Goal: Find specific page/section: Find specific page/section

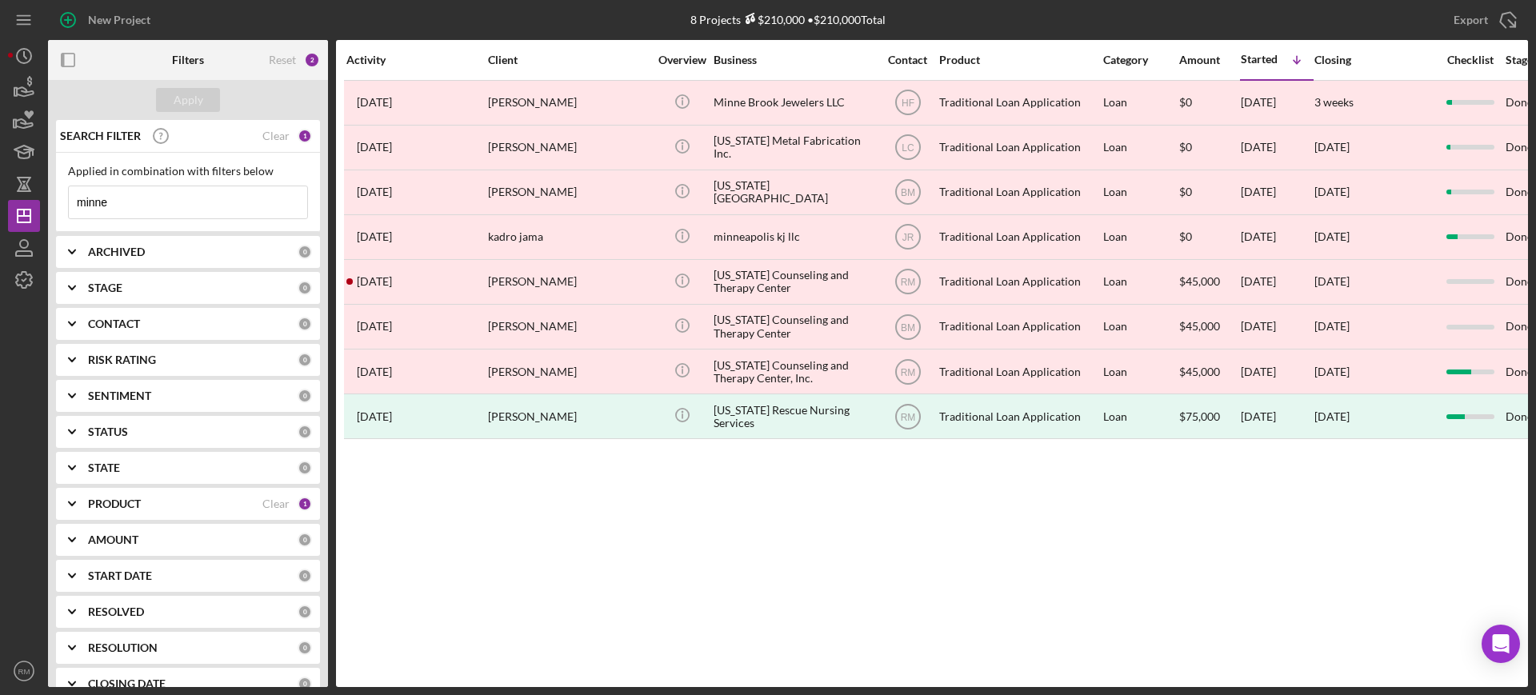
click at [222, 199] on input "minne" at bounding box center [188, 202] width 238 height 32
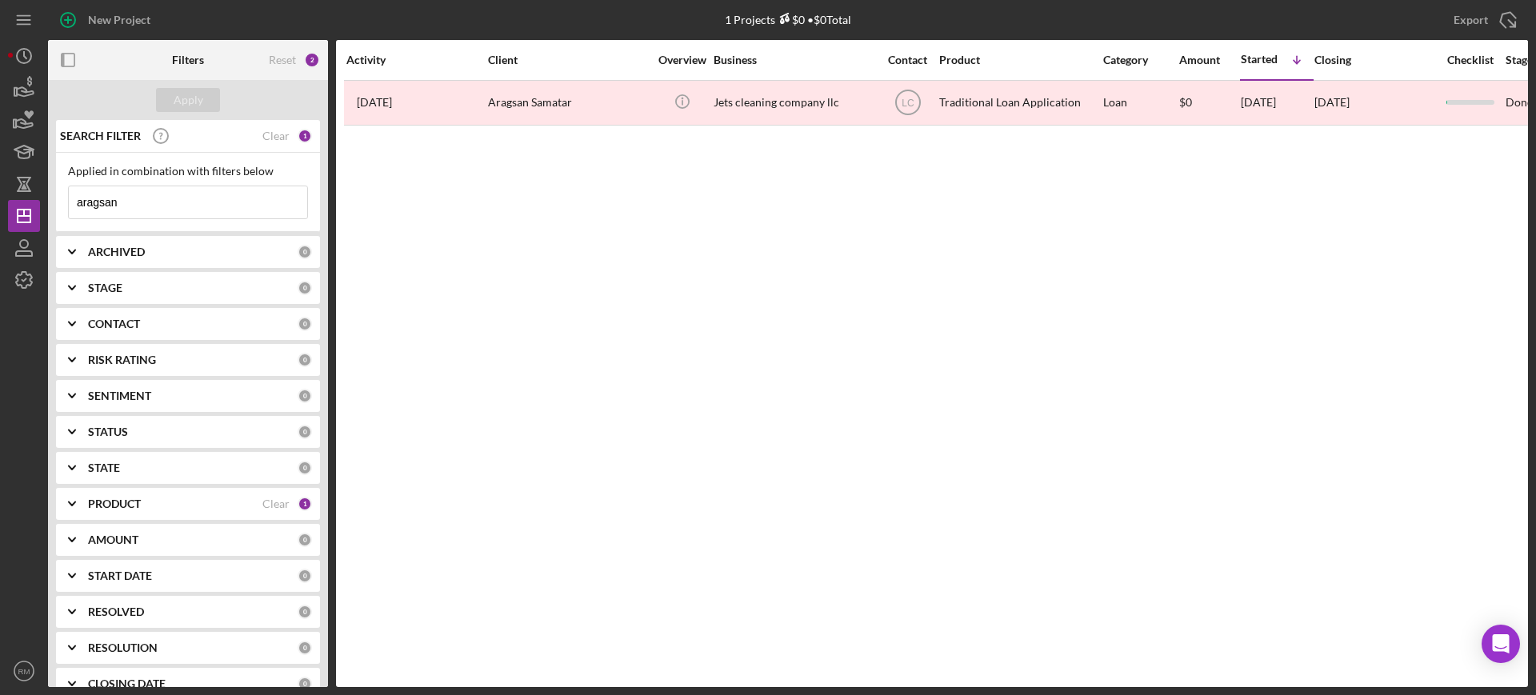
click at [151, 211] on input "aragsan" at bounding box center [188, 202] width 238 height 32
click at [218, 191] on input "[PERSON_NAME]" at bounding box center [188, 202] width 238 height 32
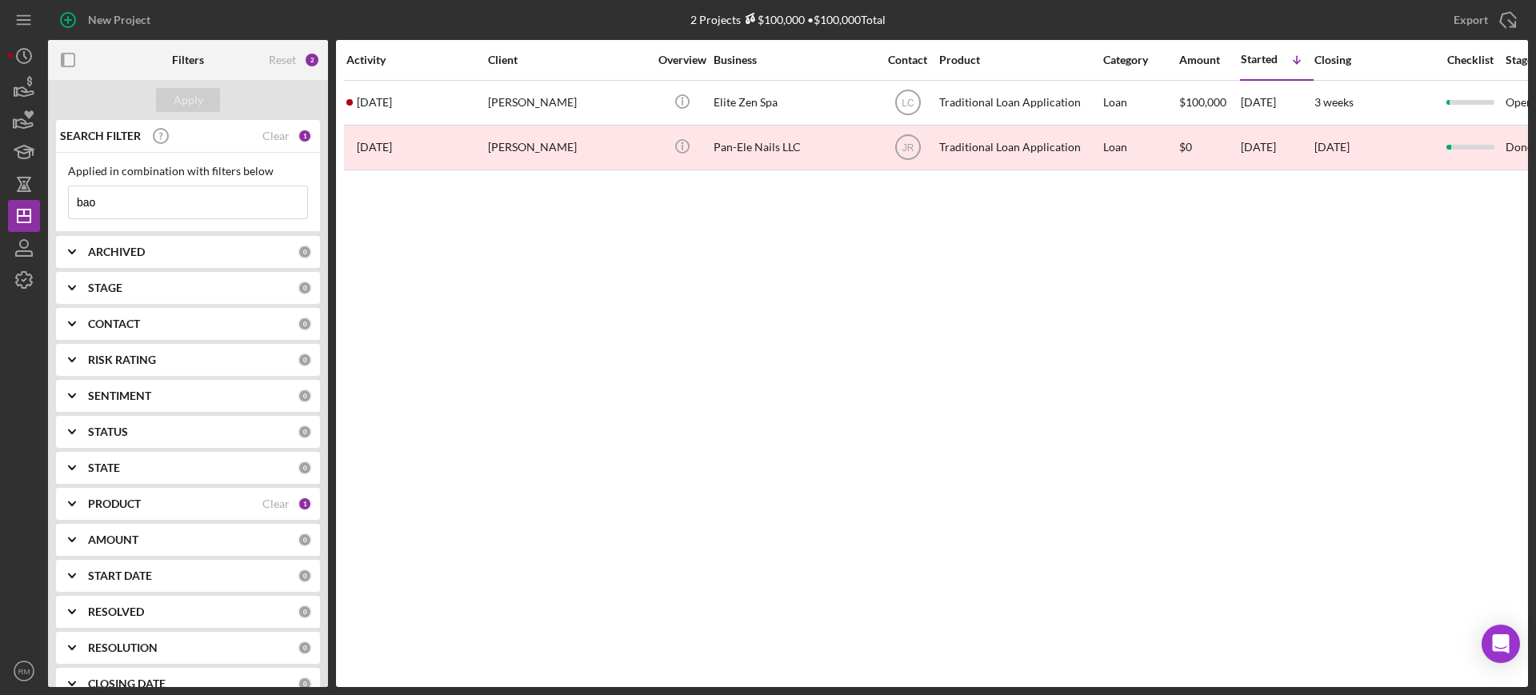
click at [204, 206] on input "bao" at bounding box center [188, 202] width 238 height 32
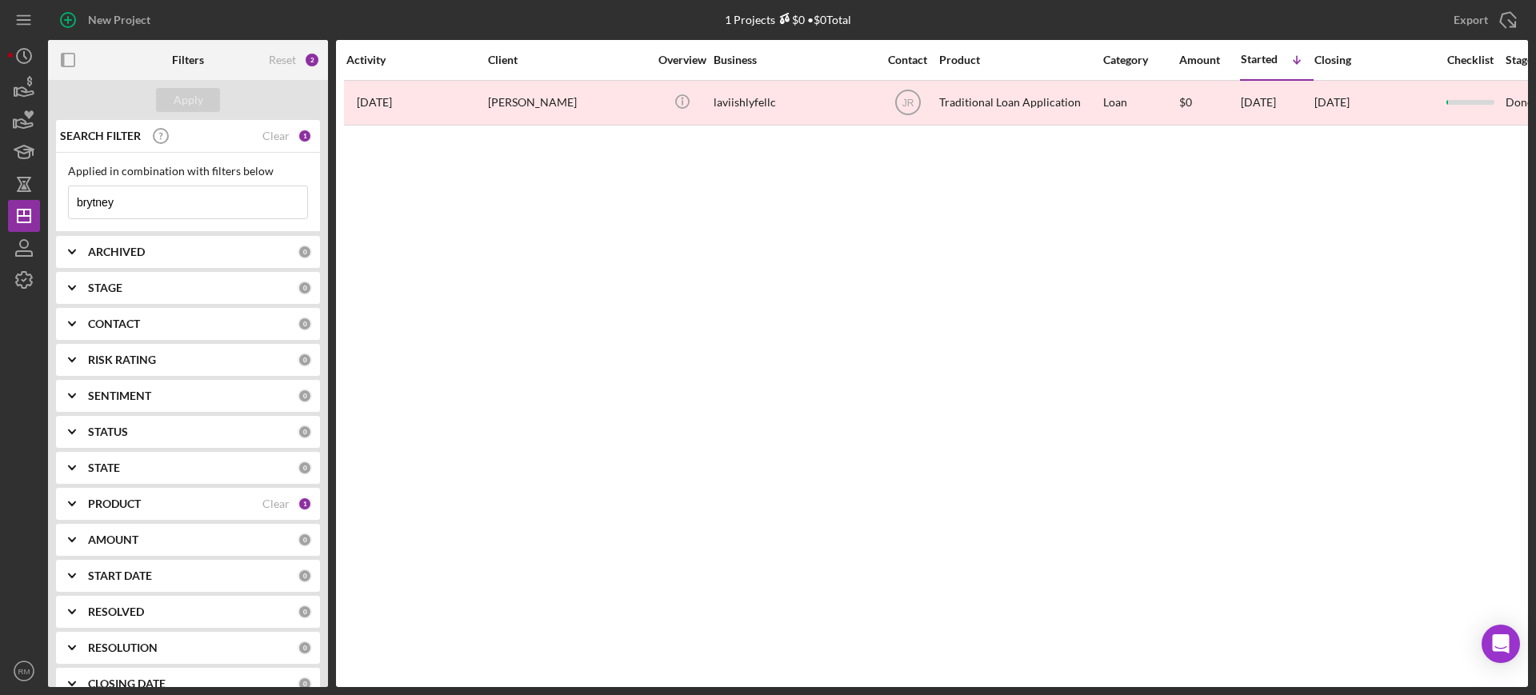
click at [204, 206] on input "brytney" at bounding box center [188, 202] width 238 height 32
click at [204, 206] on input "c" at bounding box center [188, 202] width 238 height 32
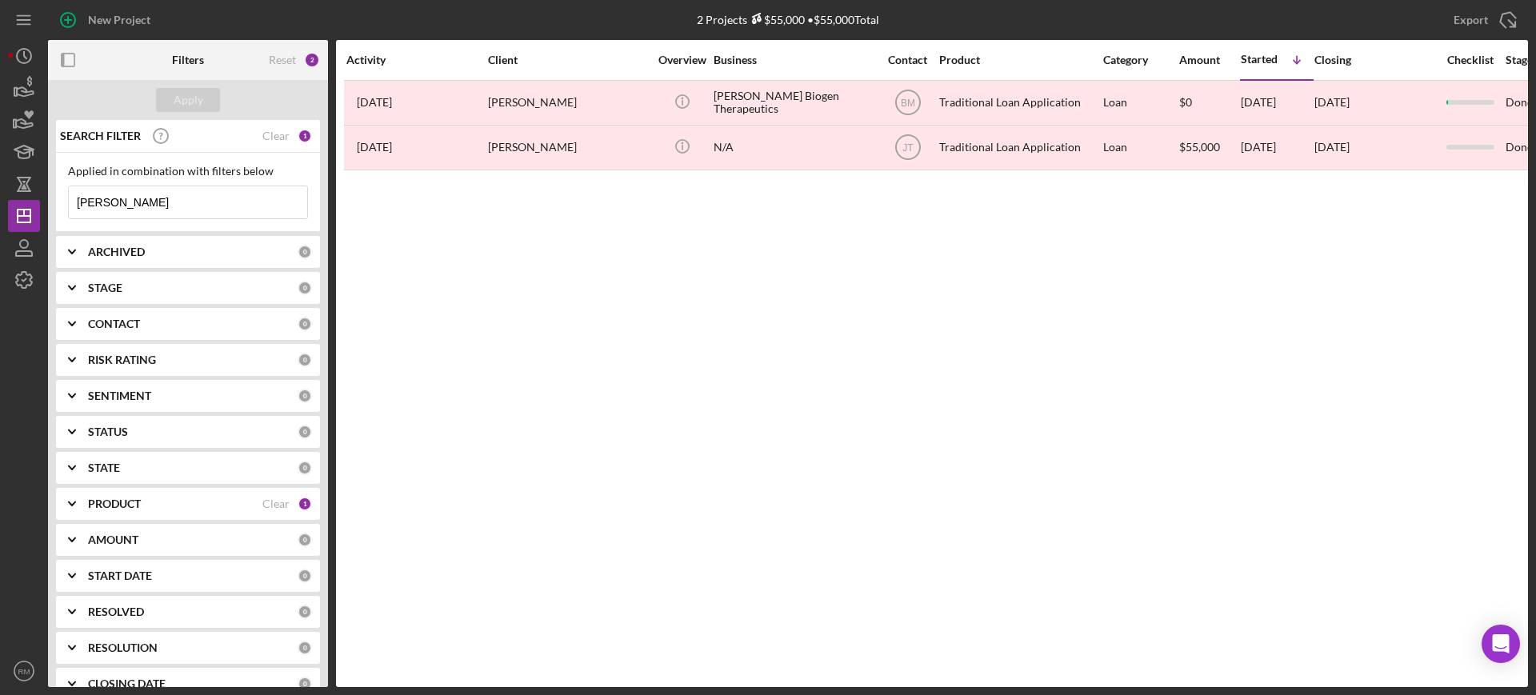
click at [180, 192] on input "[PERSON_NAME]" at bounding box center [188, 202] width 238 height 32
click at [180, 192] on input "c" at bounding box center [188, 202] width 238 height 32
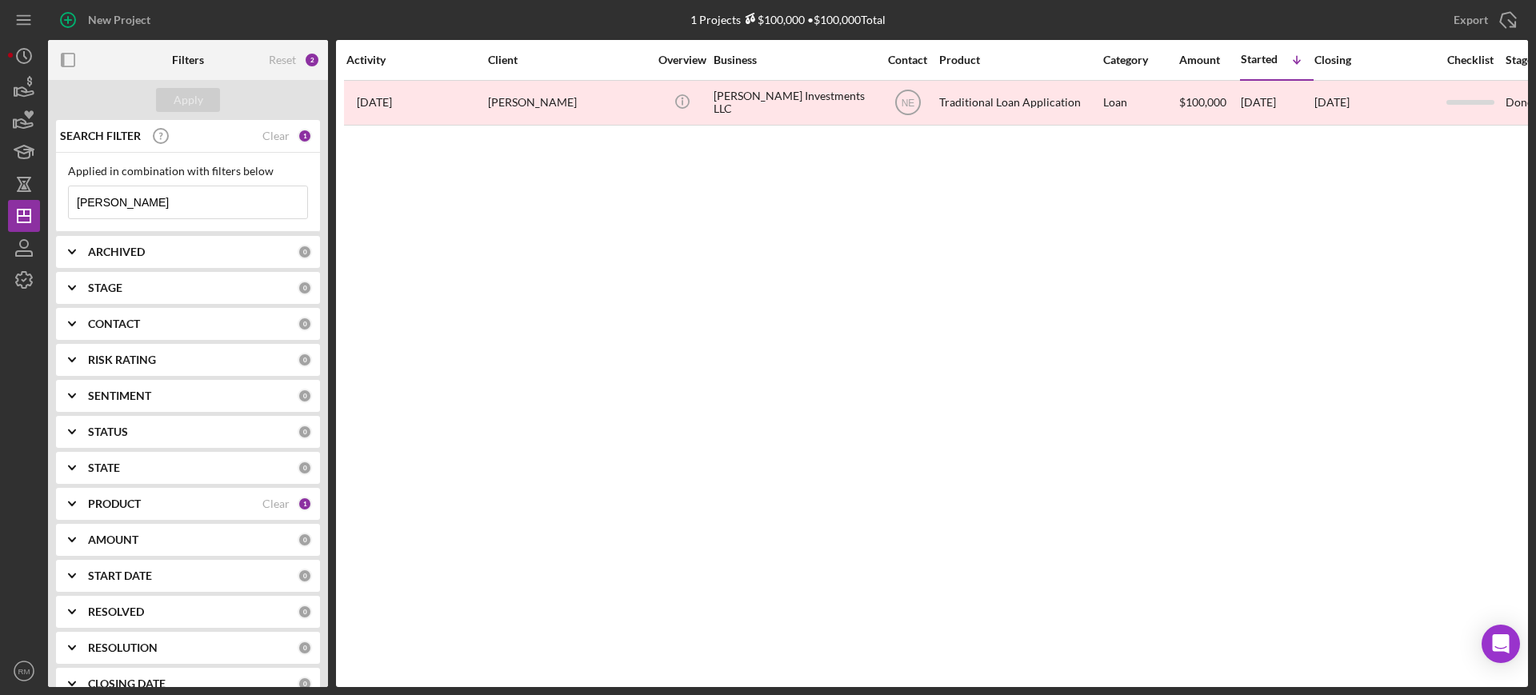
click at [143, 197] on input "[PERSON_NAME]" at bounding box center [188, 202] width 238 height 32
click at [141, 214] on input "[PERSON_NAME]" at bounding box center [188, 202] width 238 height 32
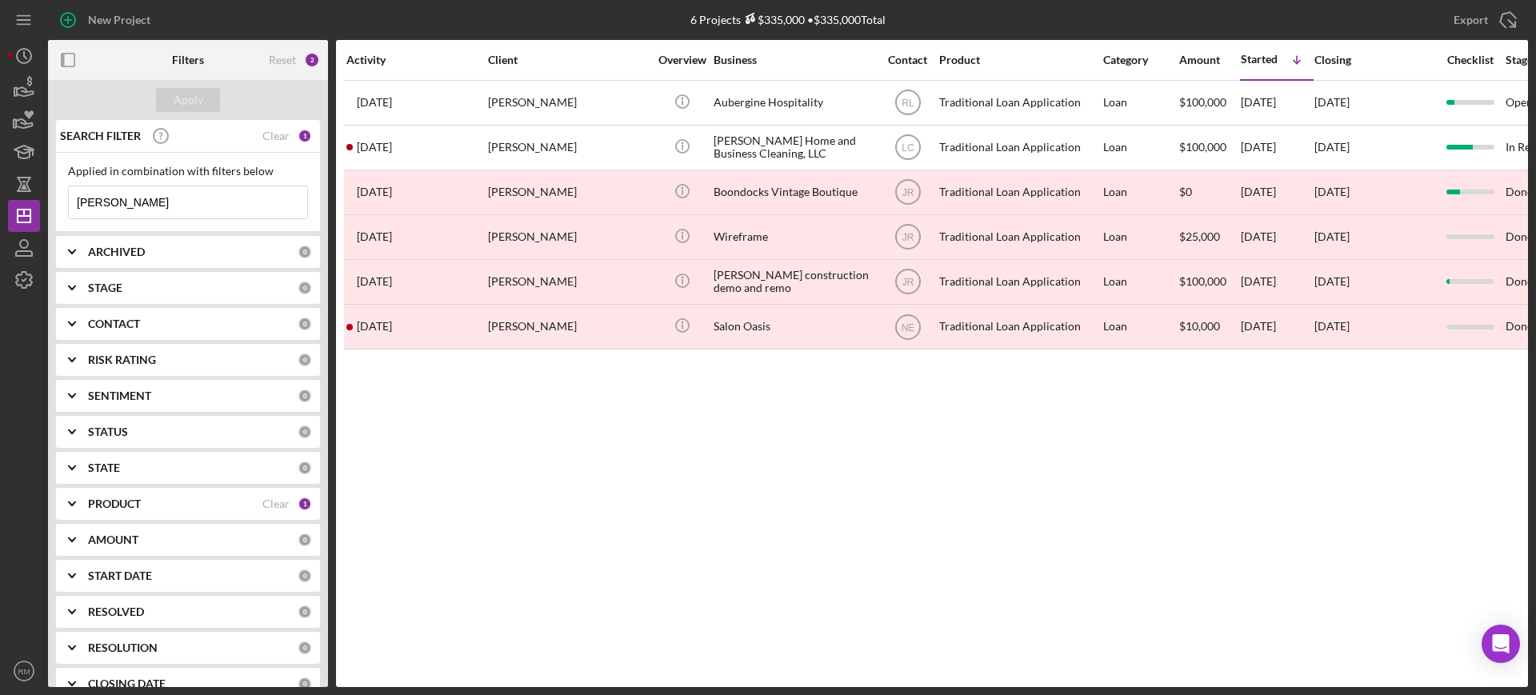
click at [141, 214] on input "[PERSON_NAME]" at bounding box center [188, 202] width 238 height 32
click at [141, 214] on input "d" at bounding box center [188, 202] width 238 height 32
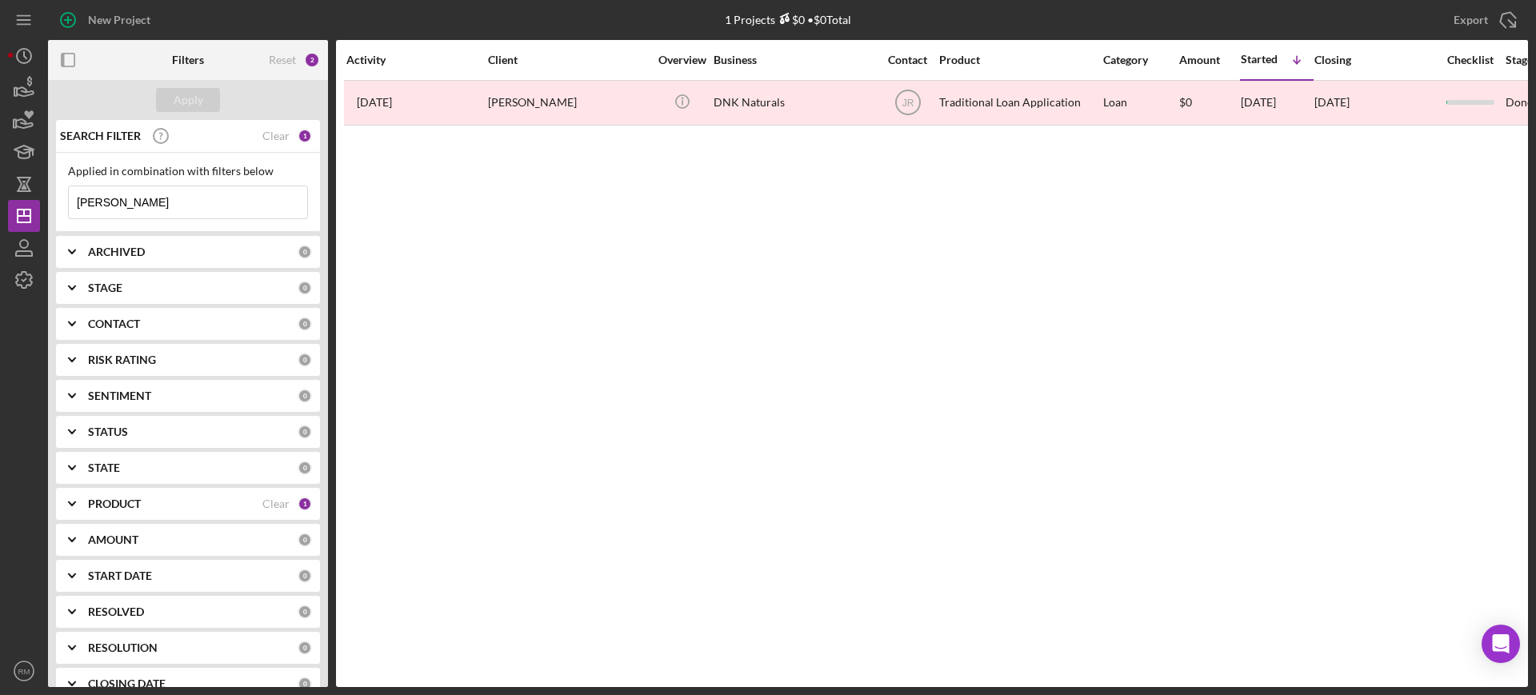
click at [141, 214] on input "[PERSON_NAME]" at bounding box center [188, 202] width 238 height 32
click at [222, 192] on input "[PERSON_NAME]" at bounding box center [188, 202] width 238 height 32
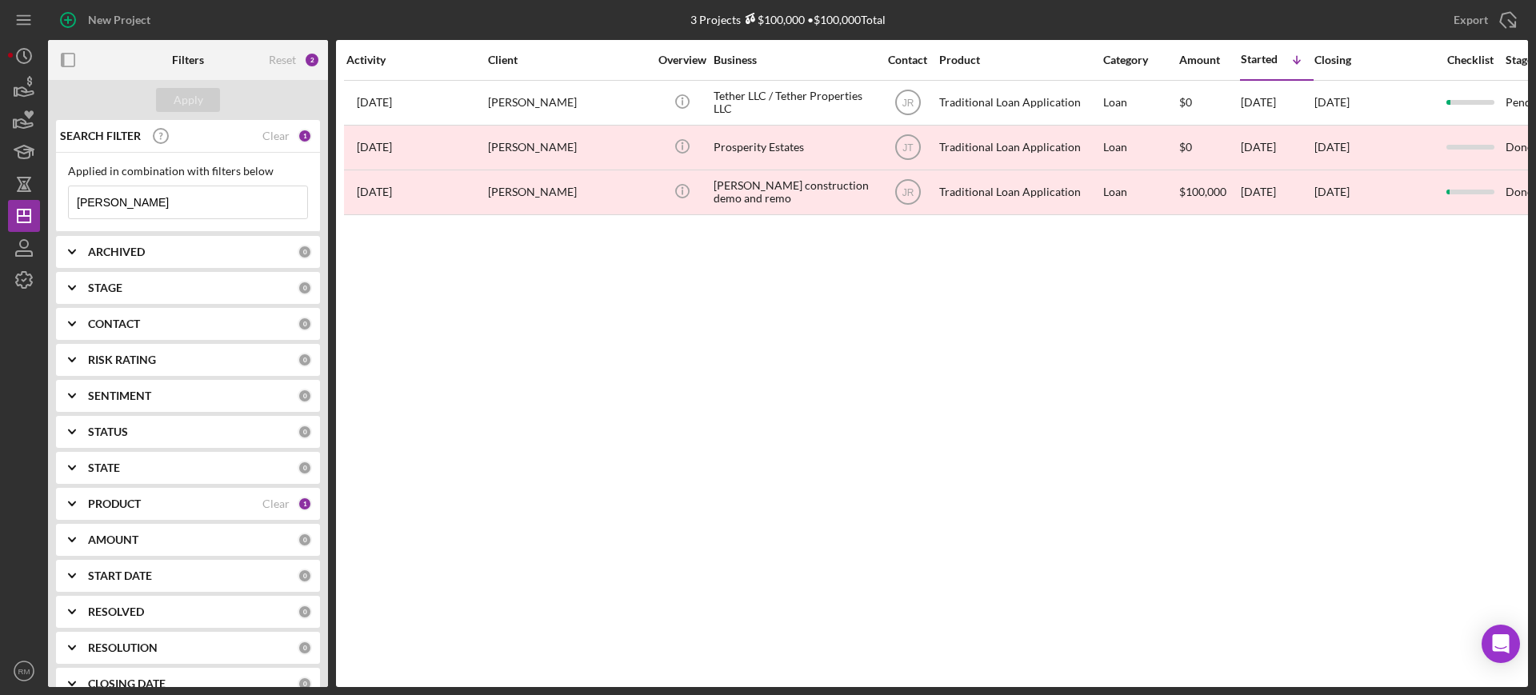
click at [222, 192] on input "[PERSON_NAME]" at bounding box center [188, 202] width 238 height 32
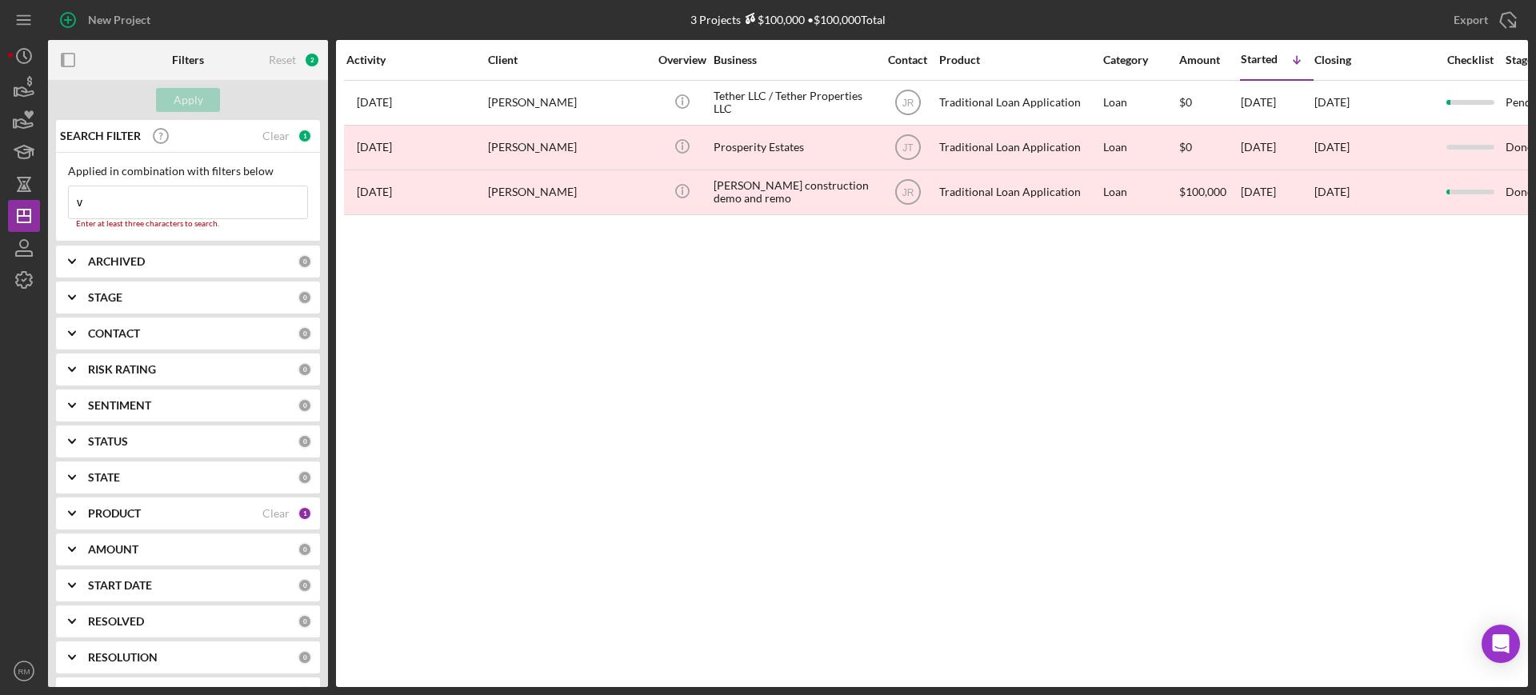
click at [222, 192] on input "v" at bounding box center [188, 202] width 238 height 32
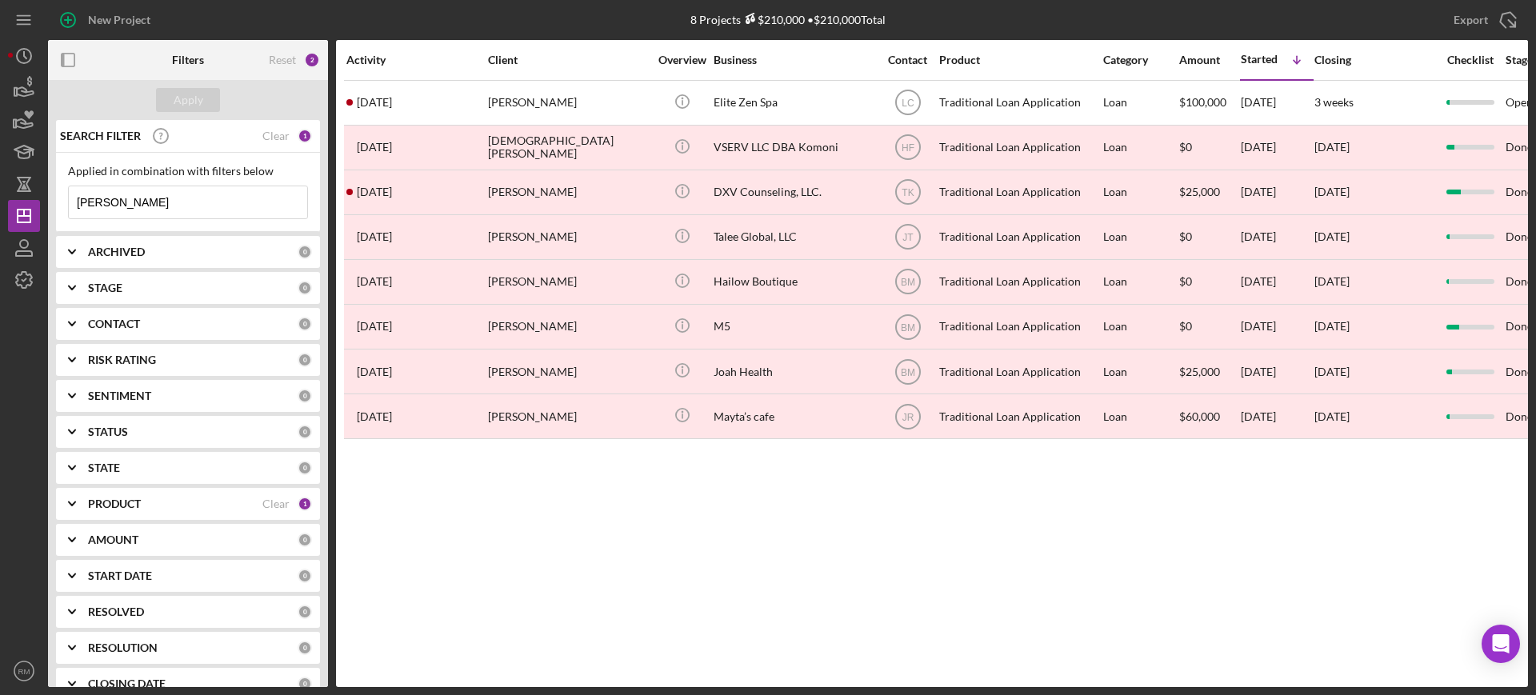
click at [162, 199] on input "[PERSON_NAME]" at bounding box center [188, 202] width 238 height 32
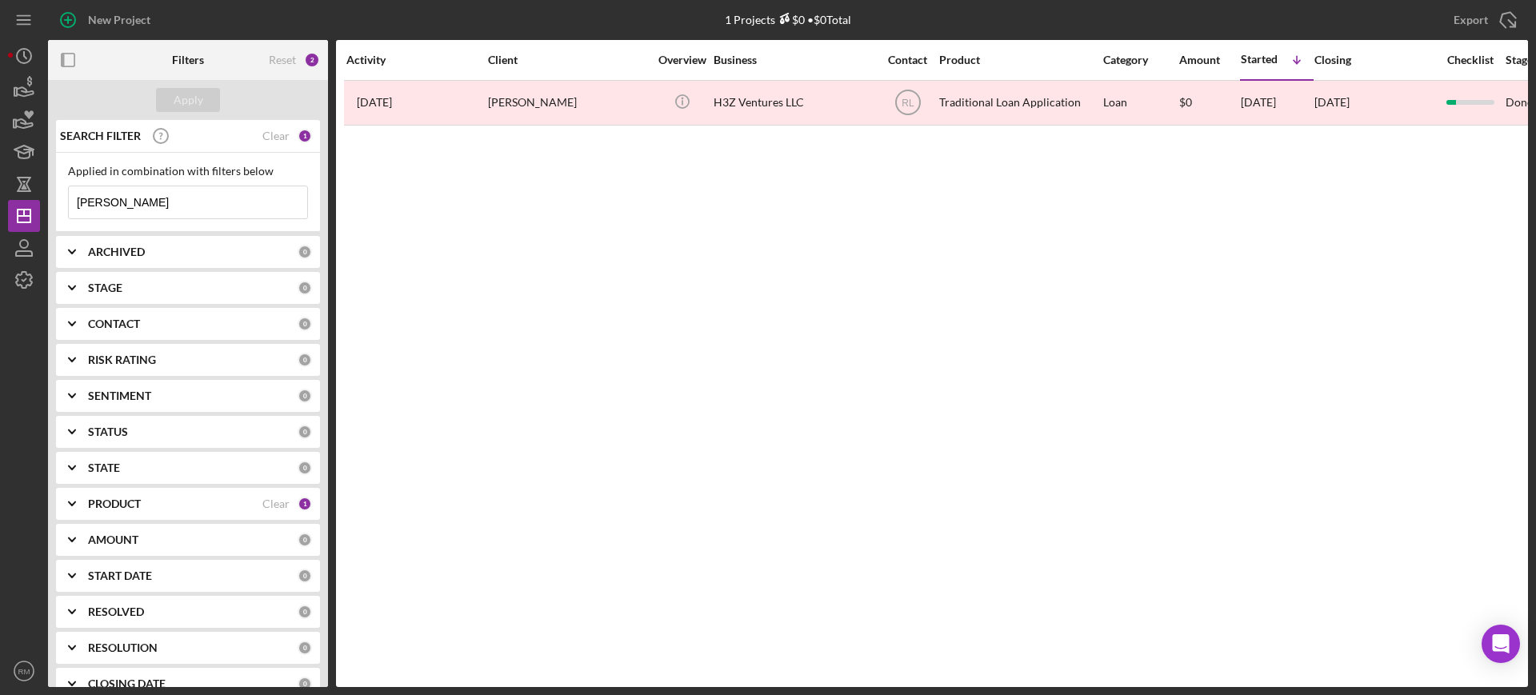
click at [106, 198] on input "[PERSON_NAME]" at bounding box center [188, 202] width 238 height 32
click at [106, 198] on input "s" at bounding box center [188, 202] width 238 height 32
click at [82, 199] on input "[PERSON_NAME]" at bounding box center [188, 202] width 238 height 32
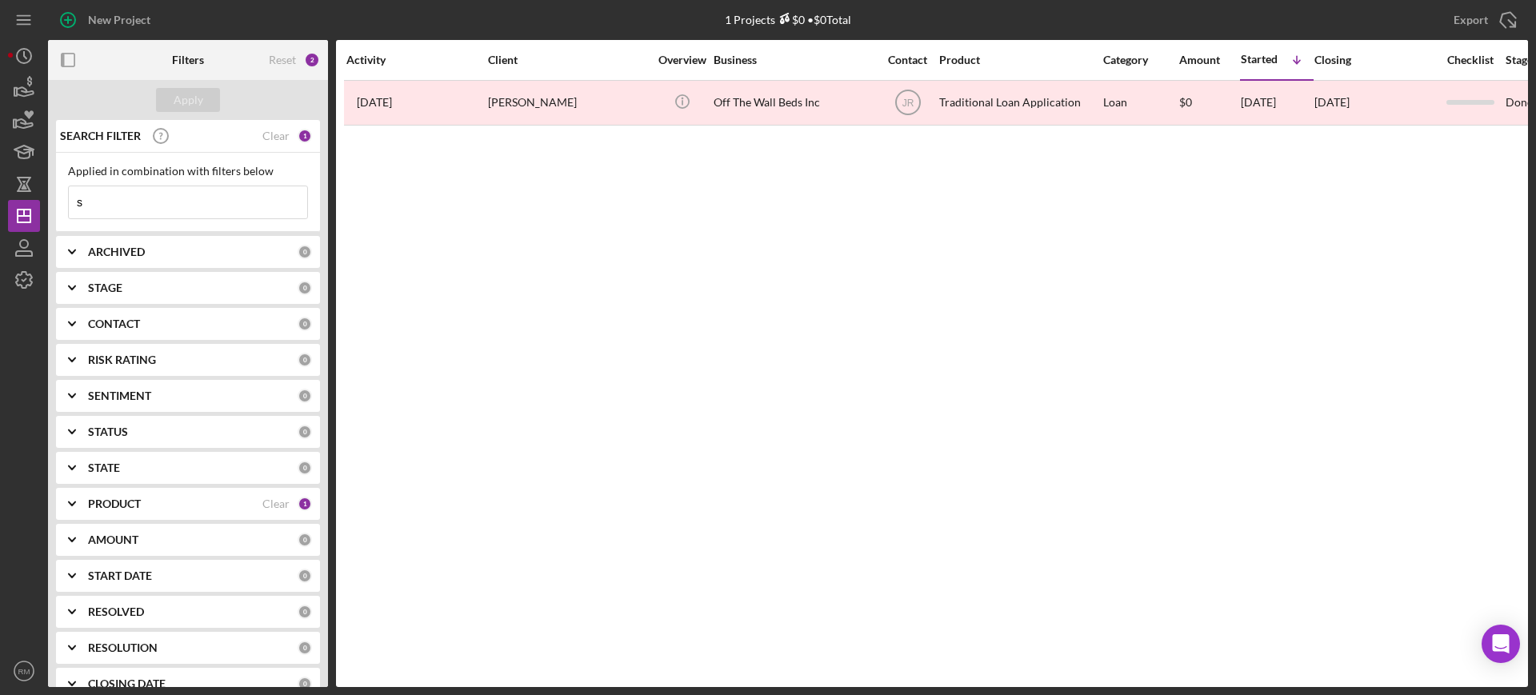
click at [82, 199] on input "s" at bounding box center [188, 202] width 238 height 32
click at [172, 204] on input "[PERSON_NAME]" at bounding box center [188, 202] width 238 height 32
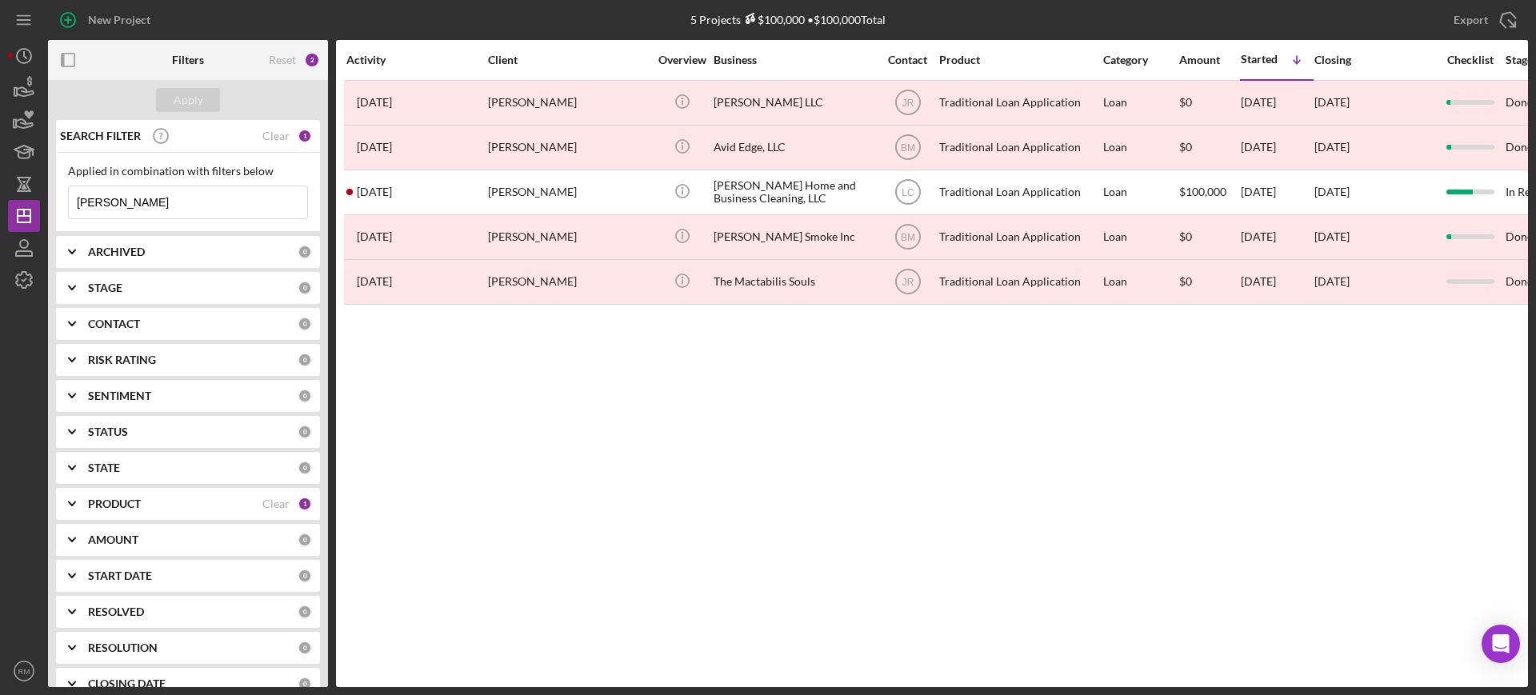
click at [170, 198] on input "[PERSON_NAME]" at bounding box center [188, 202] width 238 height 32
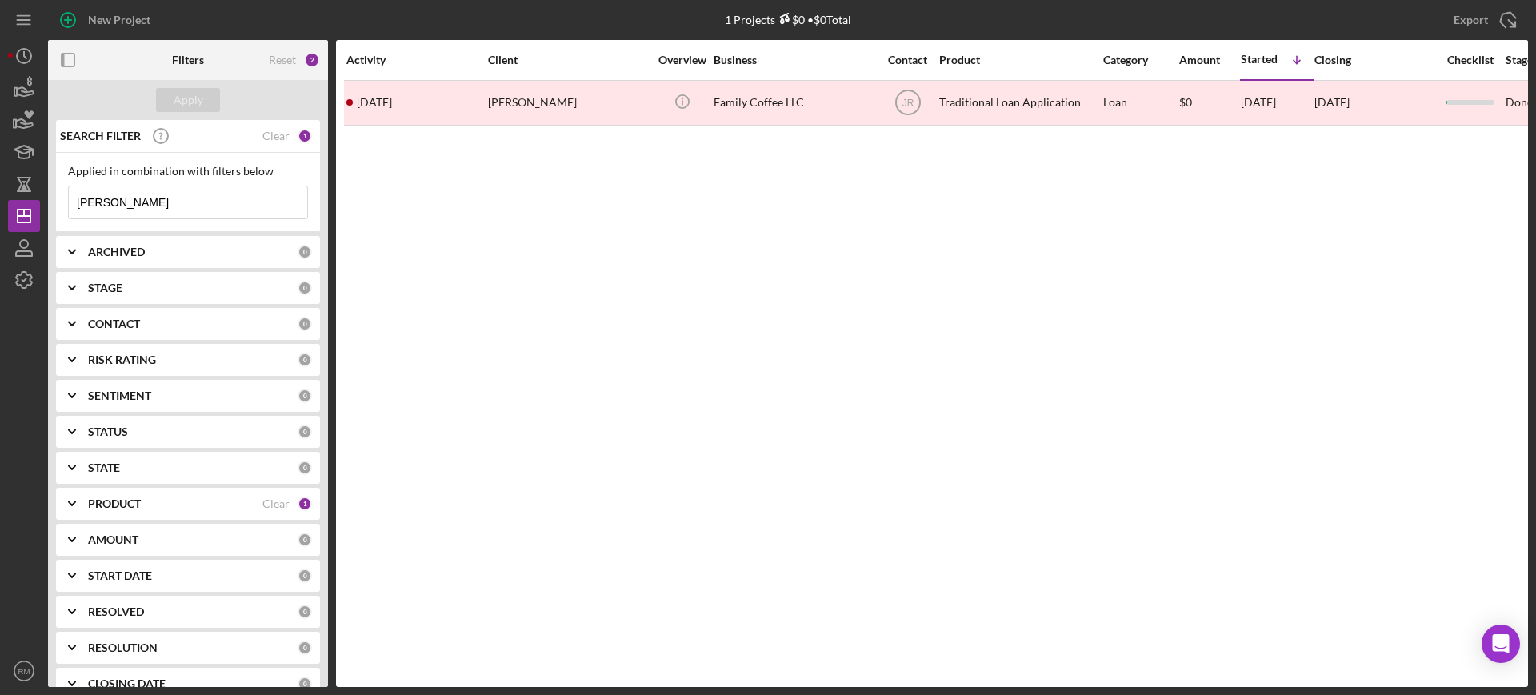
click at [170, 198] on input "[PERSON_NAME]" at bounding box center [188, 202] width 238 height 32
click at [170, 198] on input "kerista" at bounding box center [188, 202] width 238 height 32
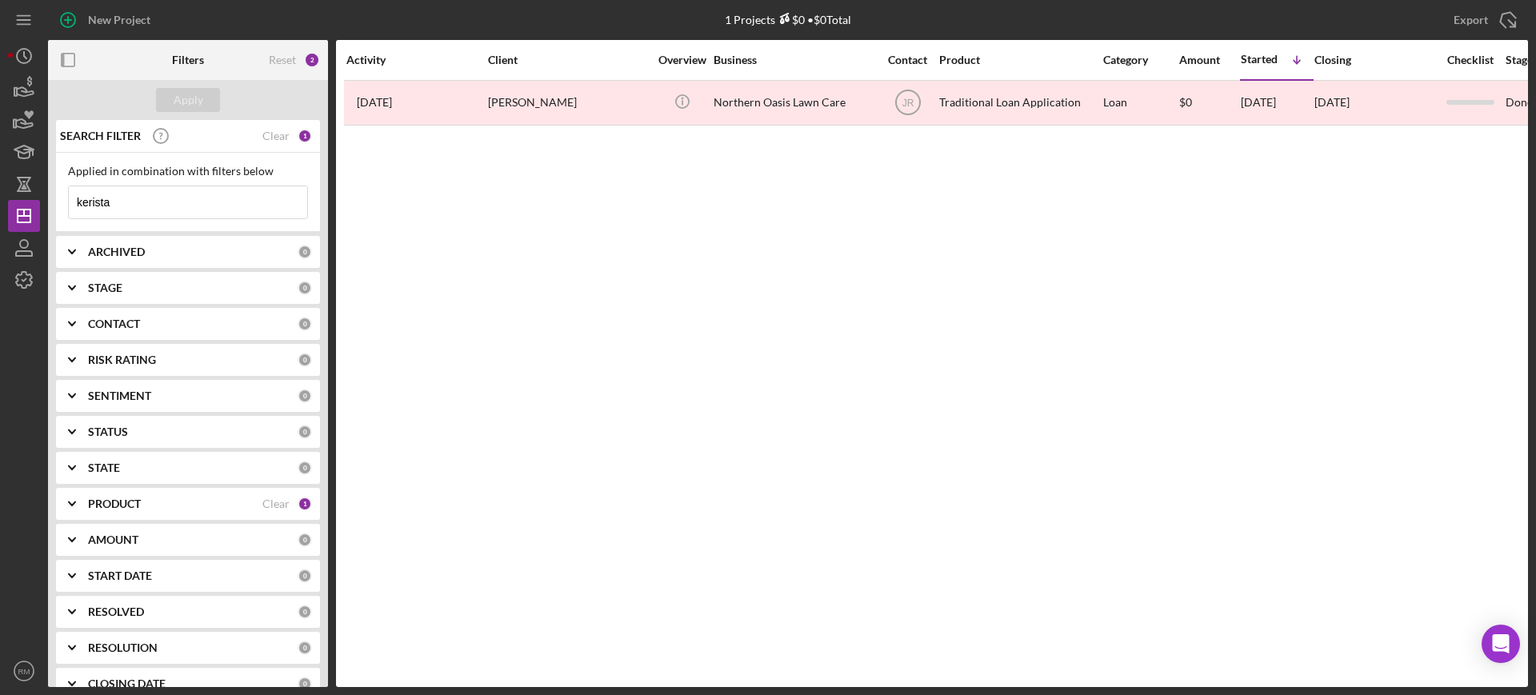
click at [170, 198] on input "kerista" at bounding box center [188, 202] width 238 height 32
click at [170, 198] on input "khadi" at bounding box center [188, 202] width 238 height 32
click at [165, 196] on input "kira" at bounding box center [188, 202] width 238 height 32
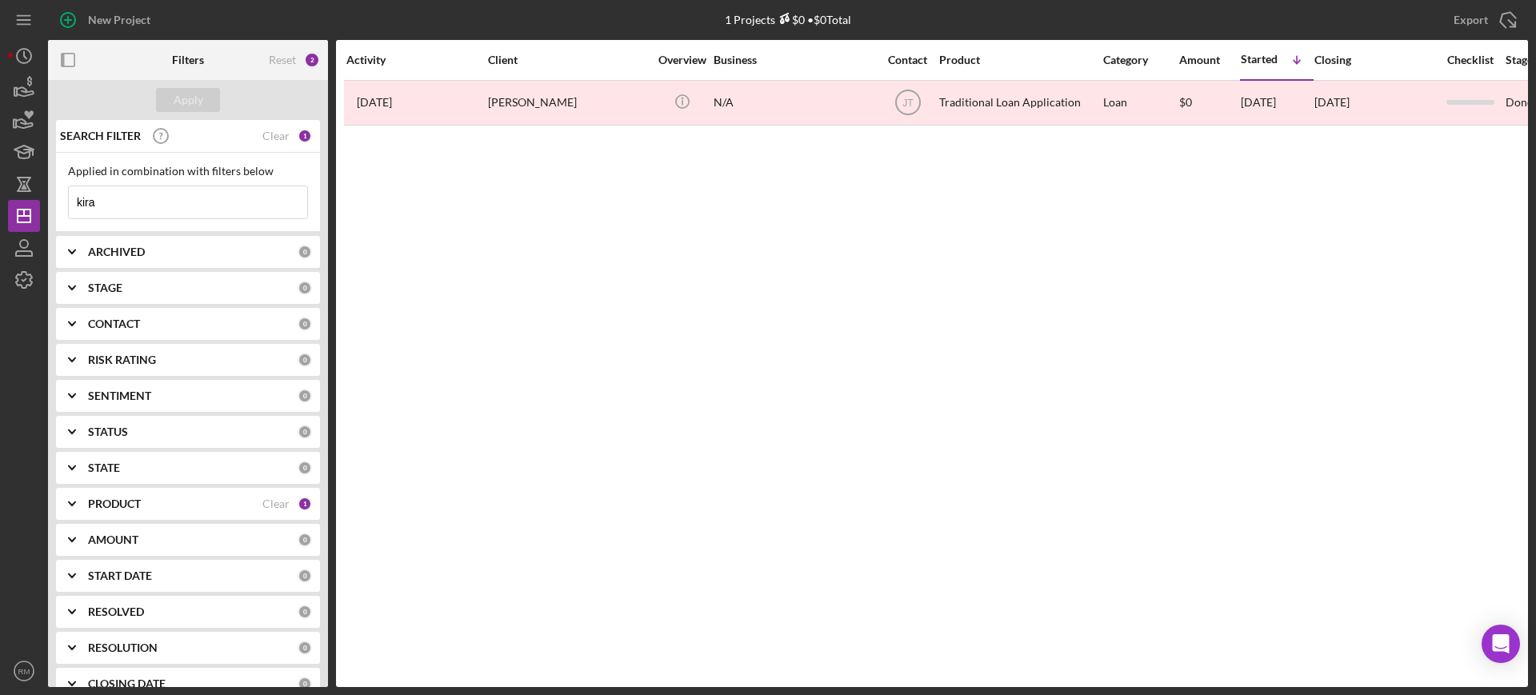
click at [165, 196] on input "kira" at bounding box center [188, 202] width 238 height 32
click at [192, 182] on div "Applied in combination with filters below klarissa Icon/Menu Close" at bounding box center [188, 192] width 240 height 54
click at [194, 190] on input "klarissa" at bounding box center [188, 202] width 238 height 32
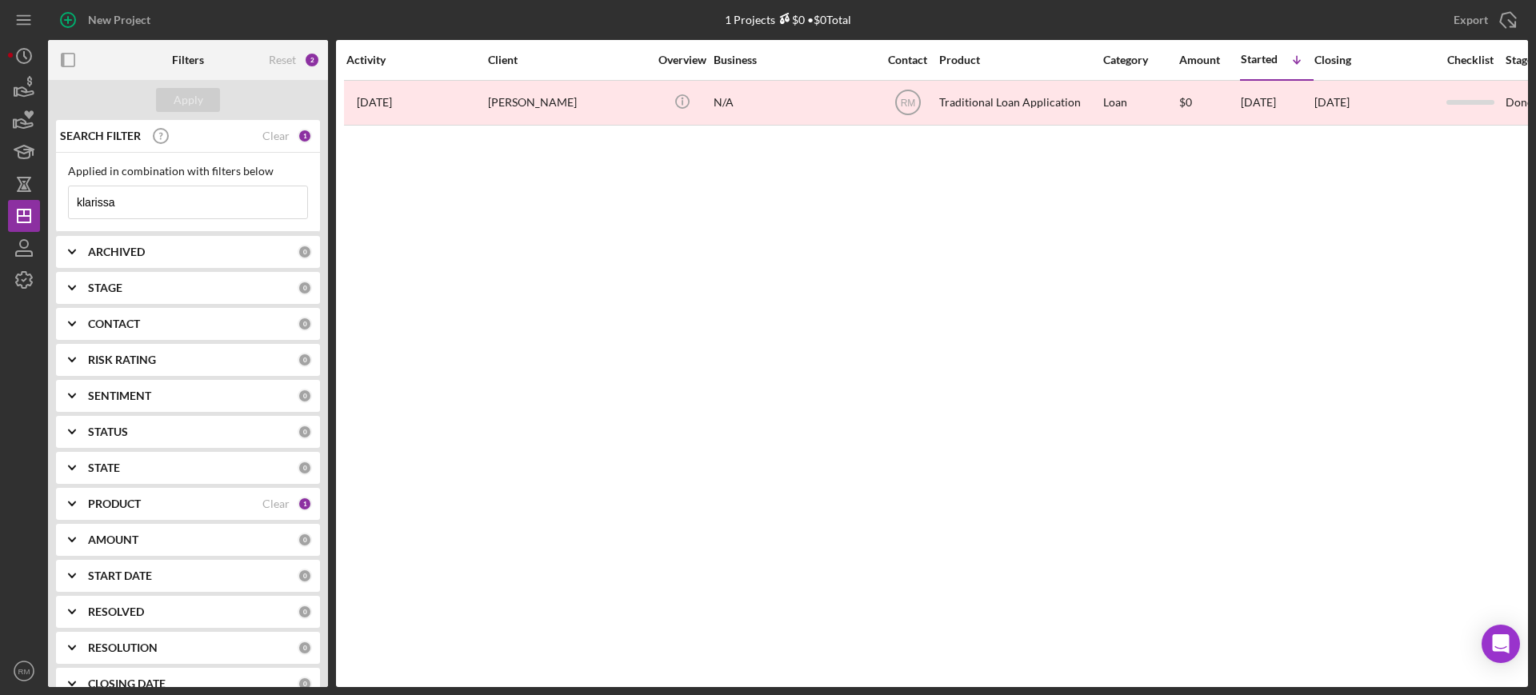
click at [194, 190] on input "klarissa" at bounding box center [188, 202] width 238 height 32
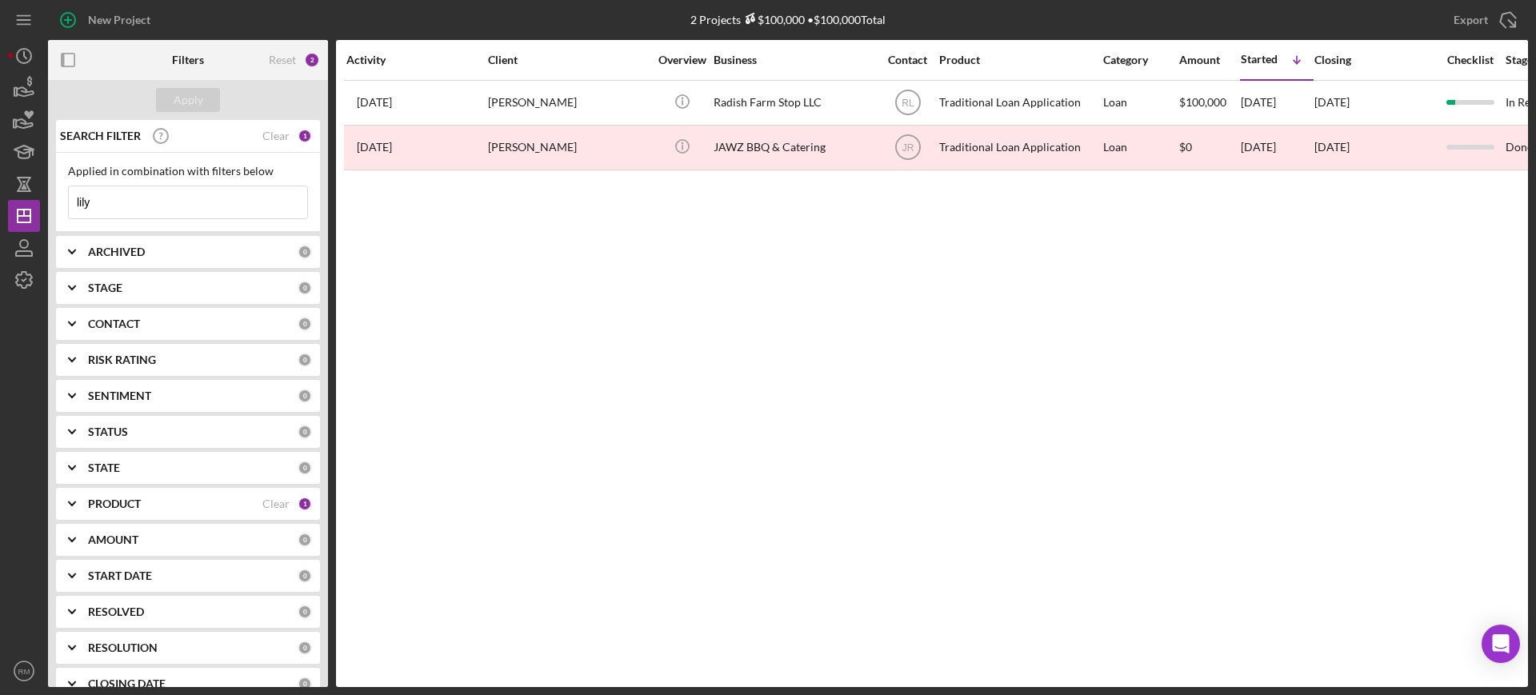
click at [178, 214] on input "lily" at bounding box center [188, 202] width 238 height 32
click at [178, 214] on input "r" at bounding box center [188, 202] width 238 height 32
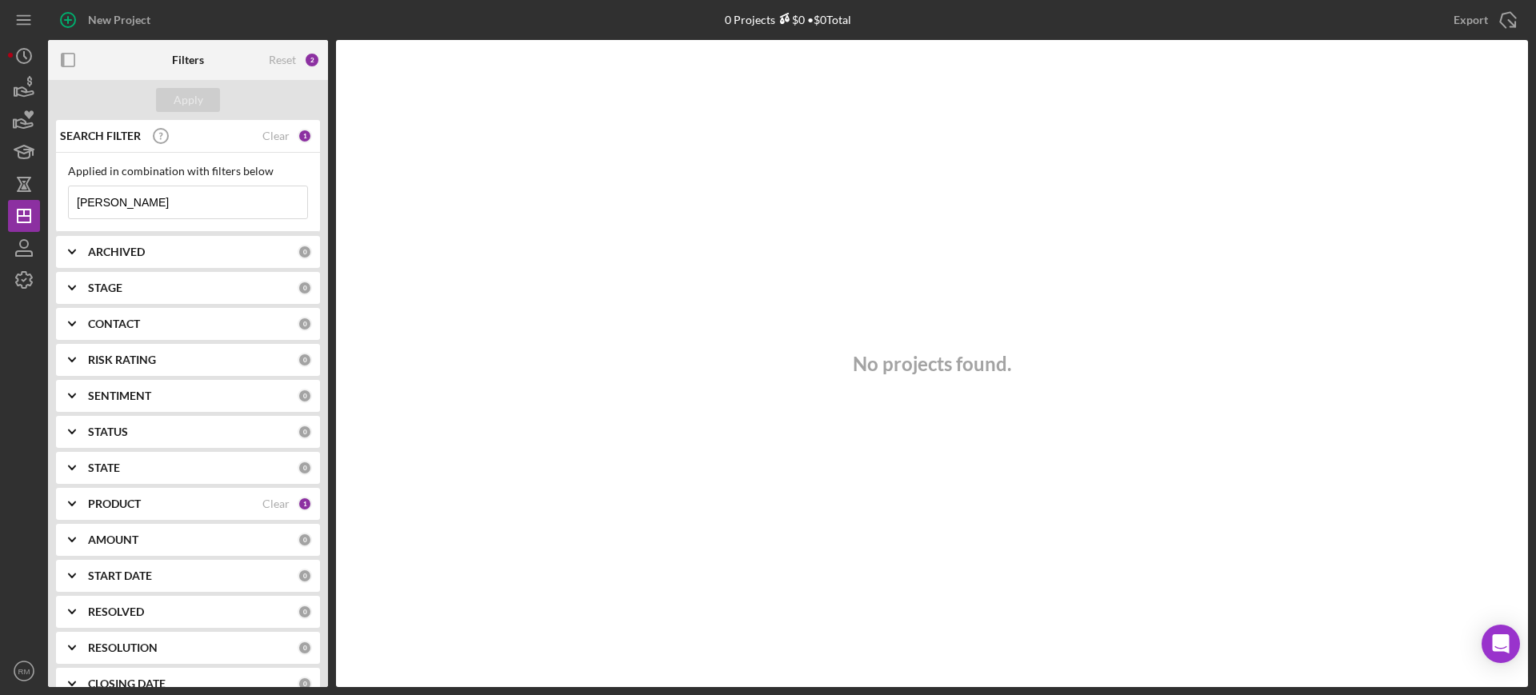
click at [178, 214] on input "[PERSON_NAME]" at bounding box center [188, 202] width 238 height 32
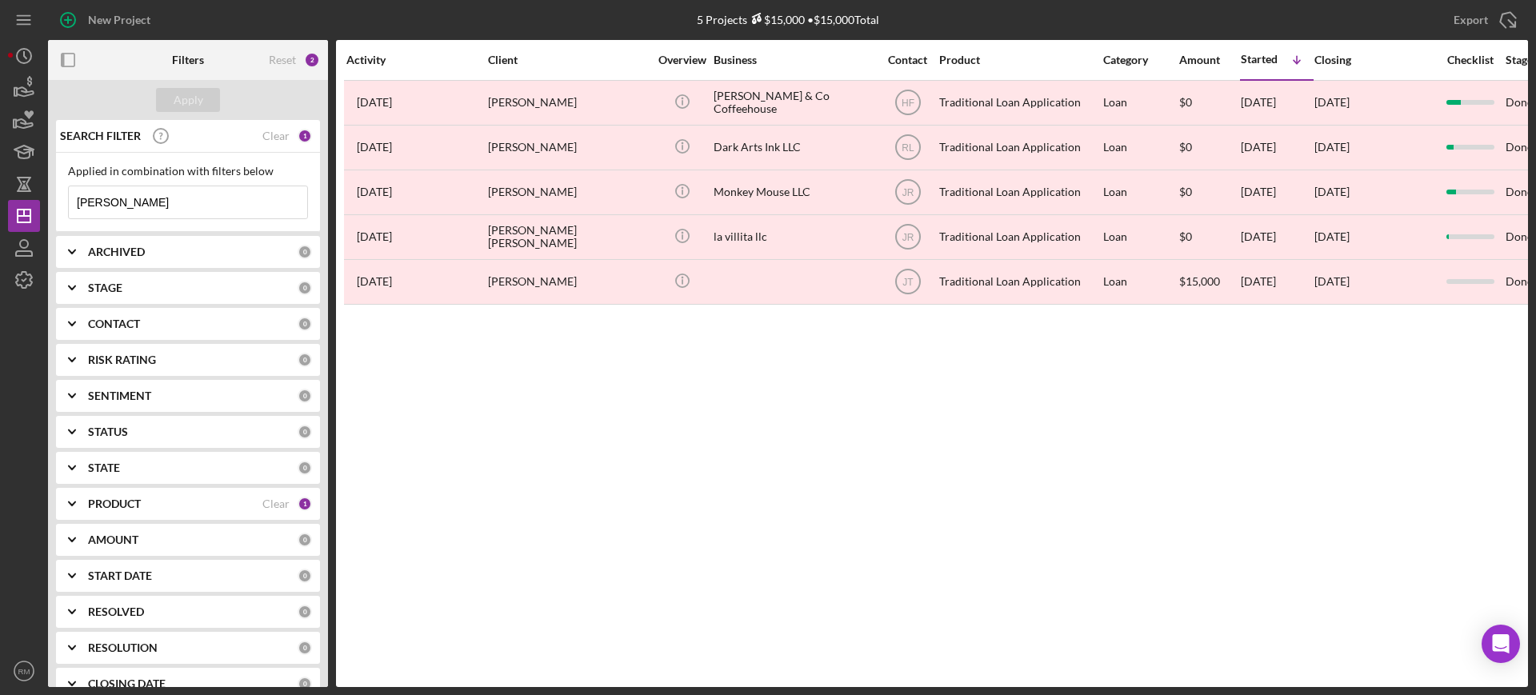
click at [213, 202] on input "[PERSON_NAME]" at bounding box center [188, 202] width 238 height 32
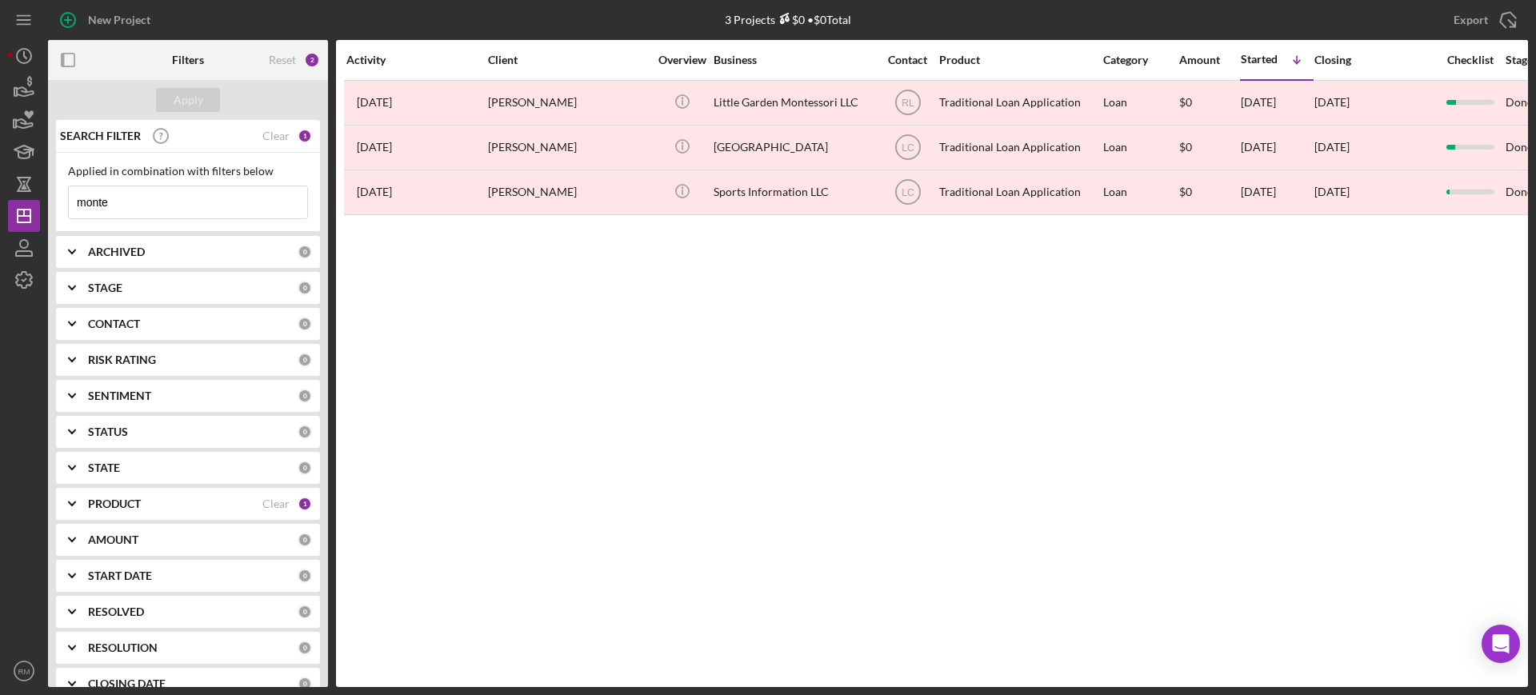
click at [190, 198] on input "monte" at bounding box center [188, 202] width 238 height 32
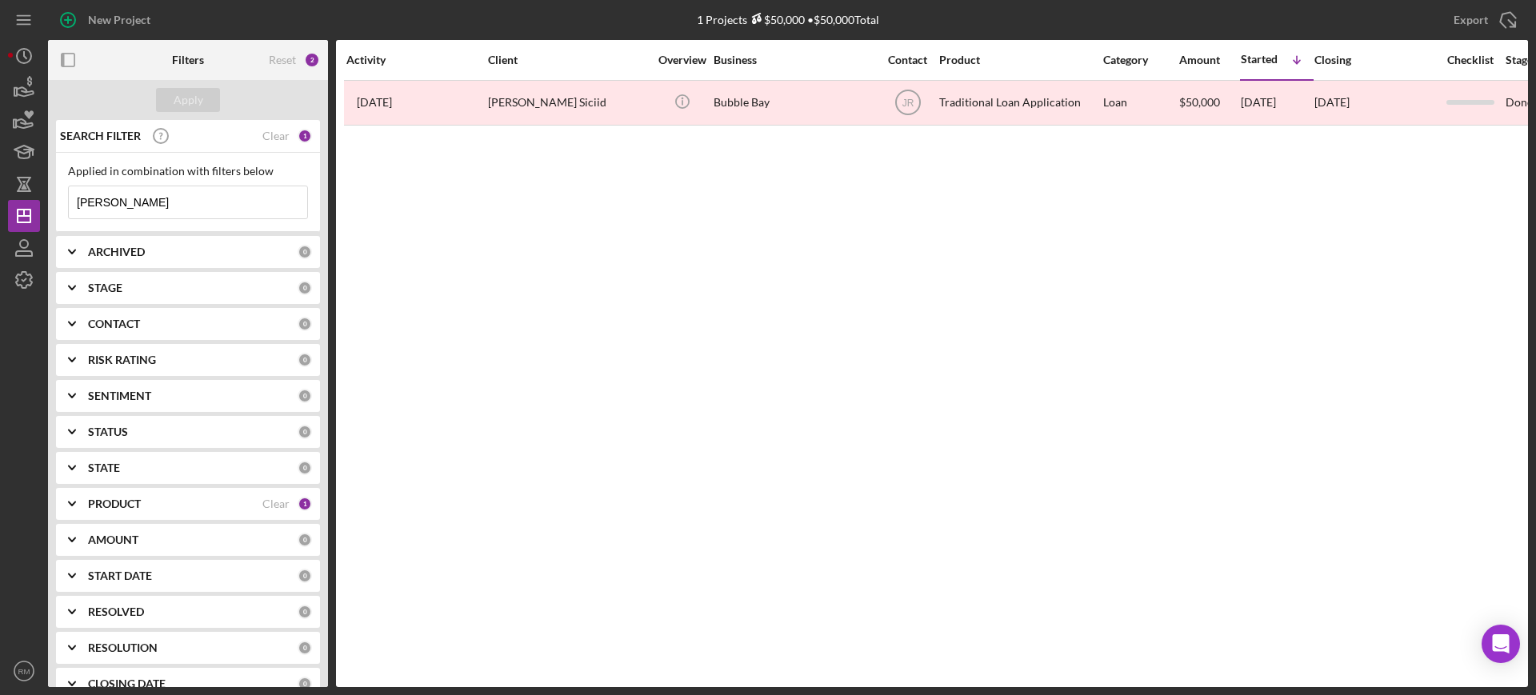
click at [194, 205] on input "[PERSON_NAME]" at bounding box center [188, 202] width 238 height 32
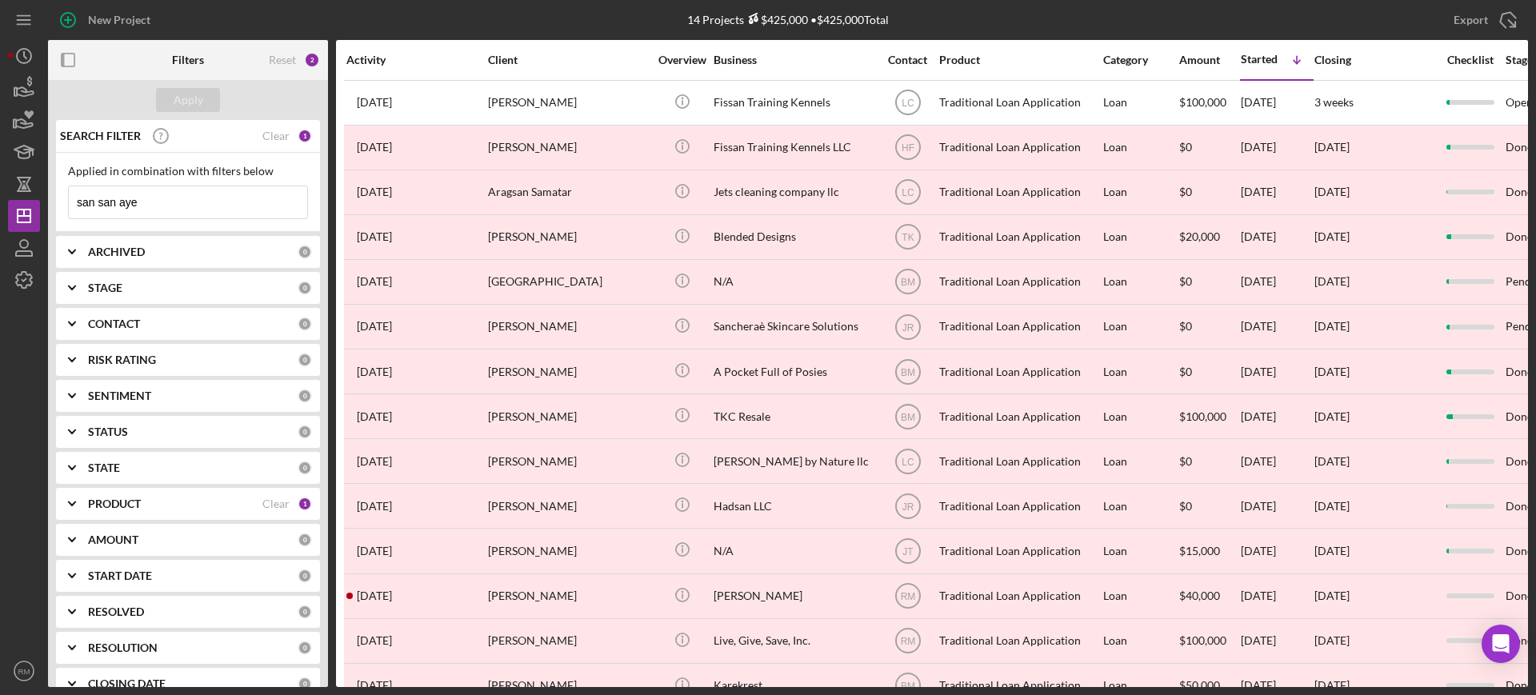
type input "san san aye"
click at [153, 190] on input "san san aye" at bounding box center [188, 202] width 238 height 32
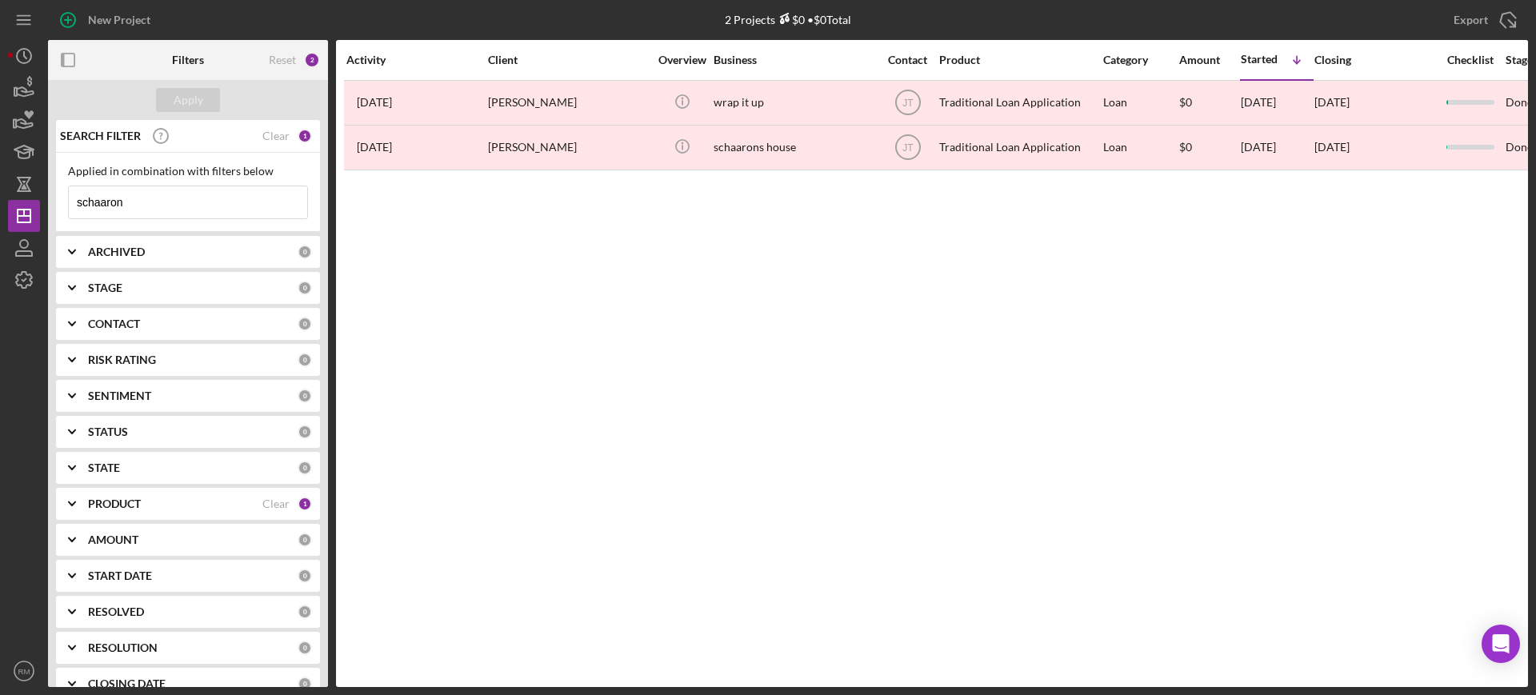
click at [191, 214] on input "schaaron" at bounding box center [188, 202] width 238 height 32
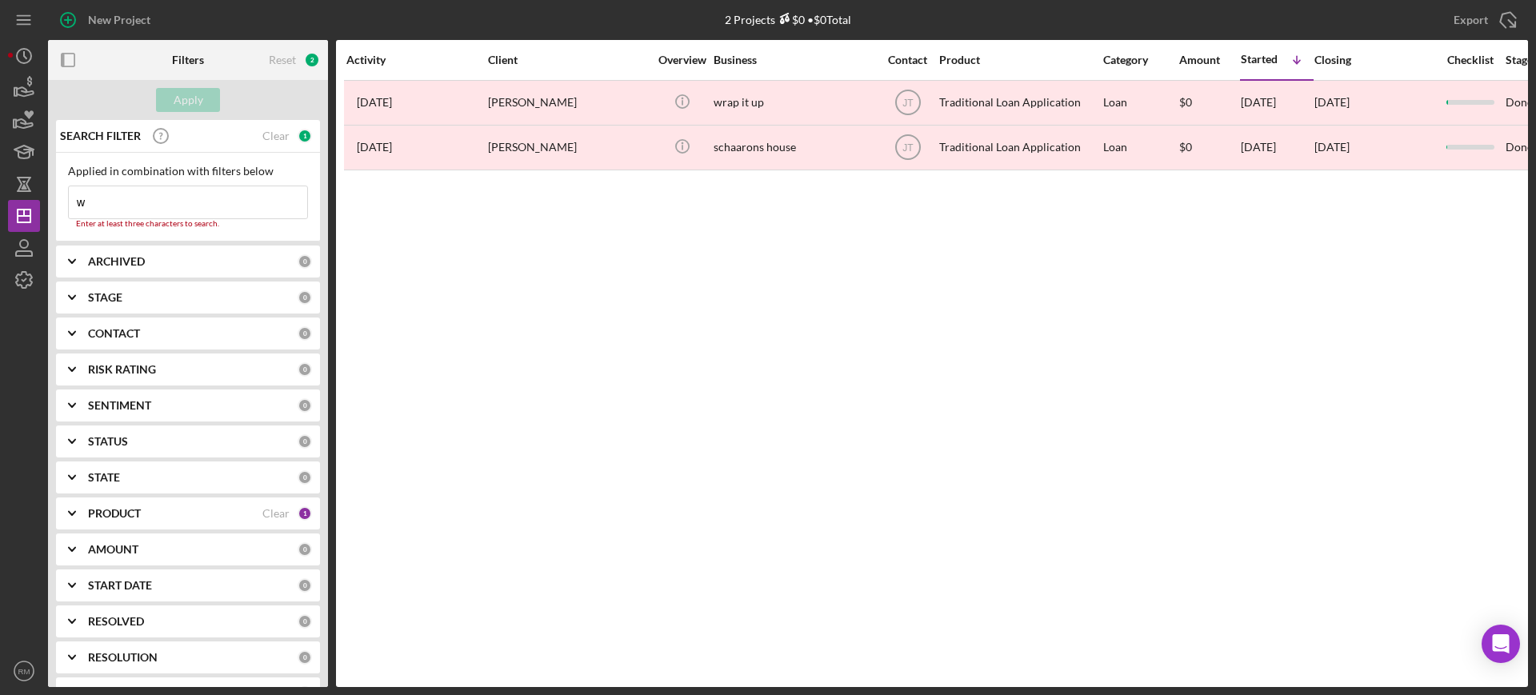
click at [191, 214] on input "w" at bounding box center [188, 202] width 238 height 32
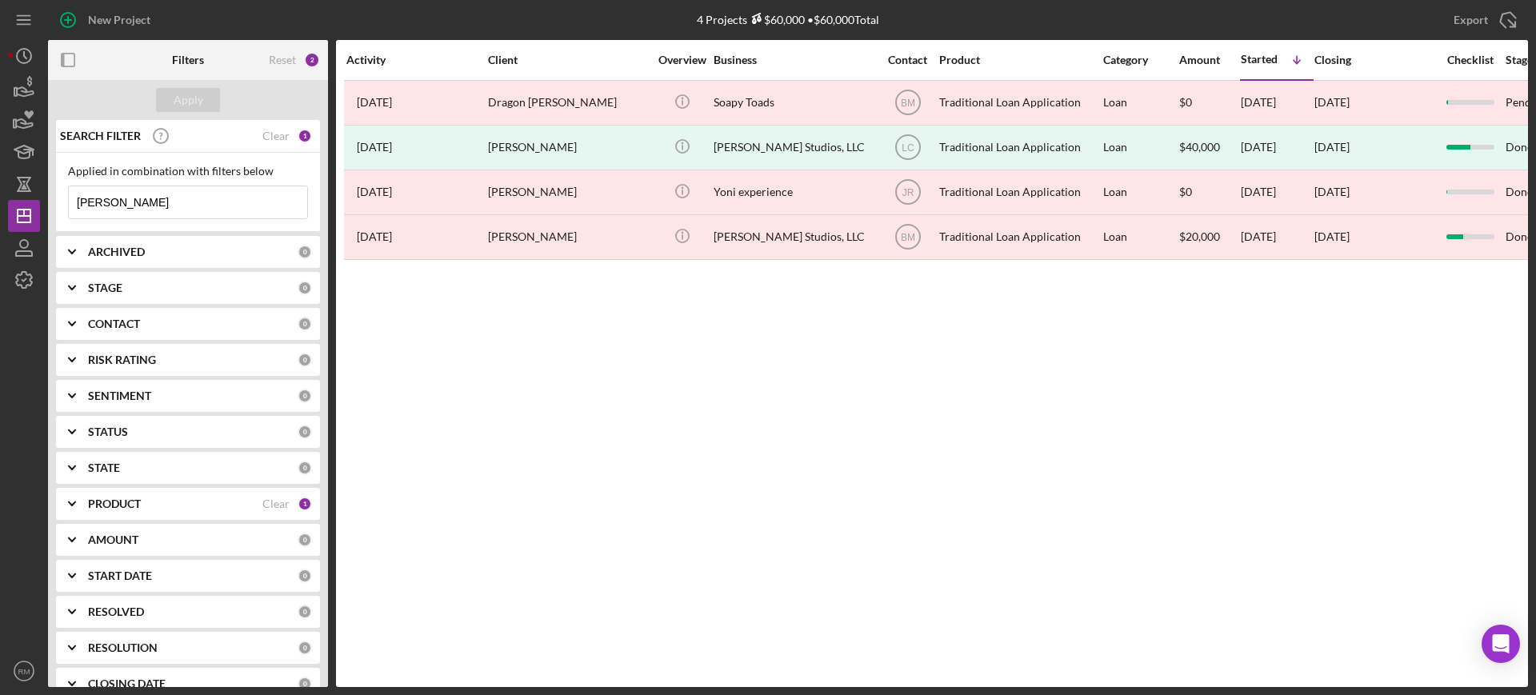
click at [191, 214] on input "[PERSON_NAME]" at bounding box center [188, 202] width 238 height 32
click at [191, 214] on input "t" at bounding box center [188, 202] width 238 height 32
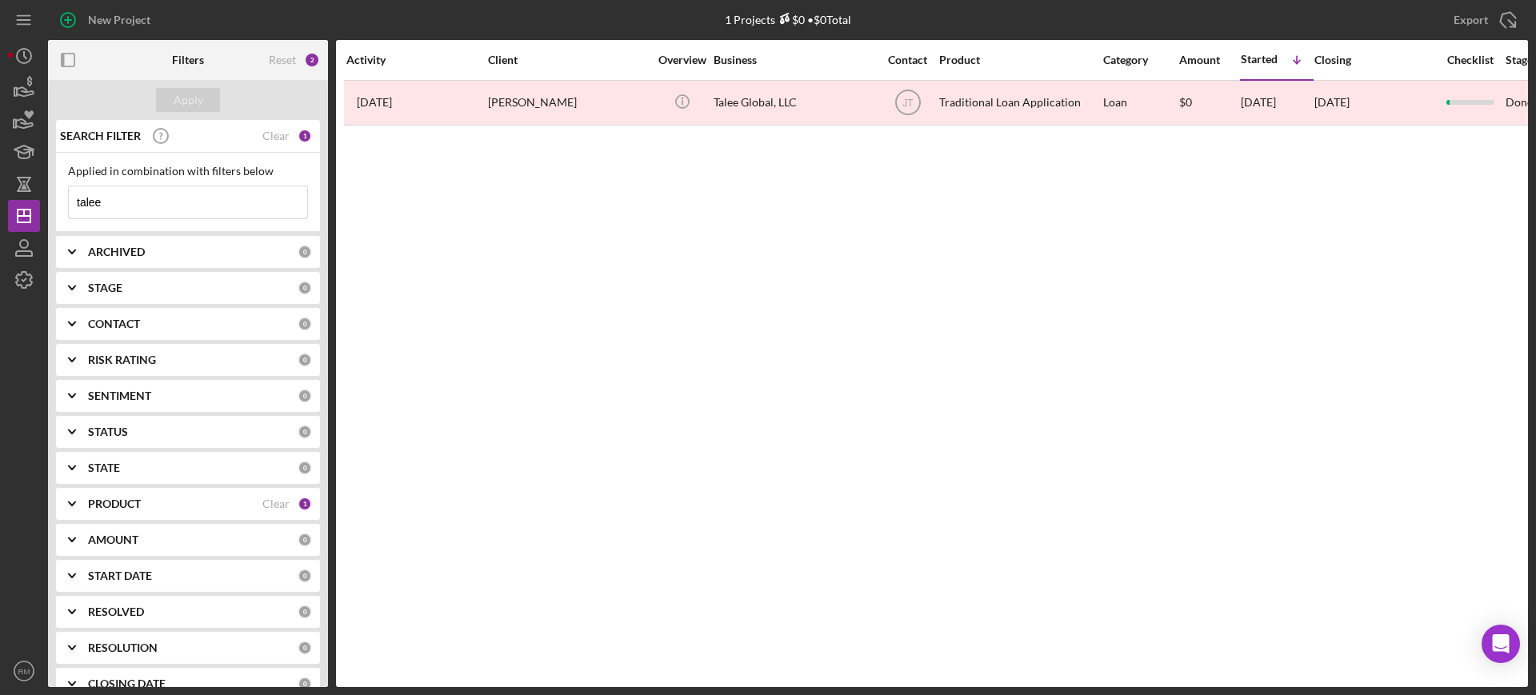
click at [191, 214] on input "talee" at bounding box center [188, 202] width 238 height 32
click at [208, 204] on input "tamea" at bounding box center [188, 202] width 238 height 32
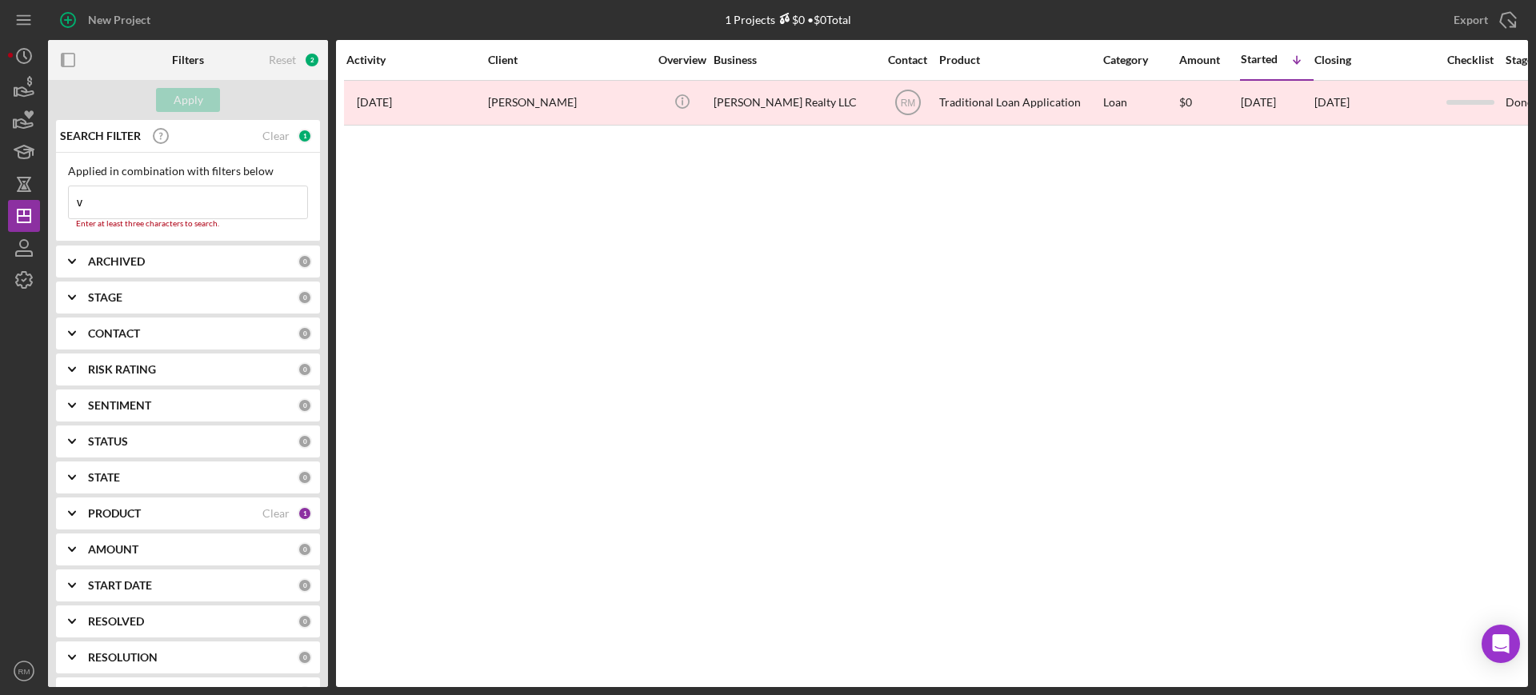
click at [208, 204] on input "v" at bounding box center [188, 202] width 238 height 32
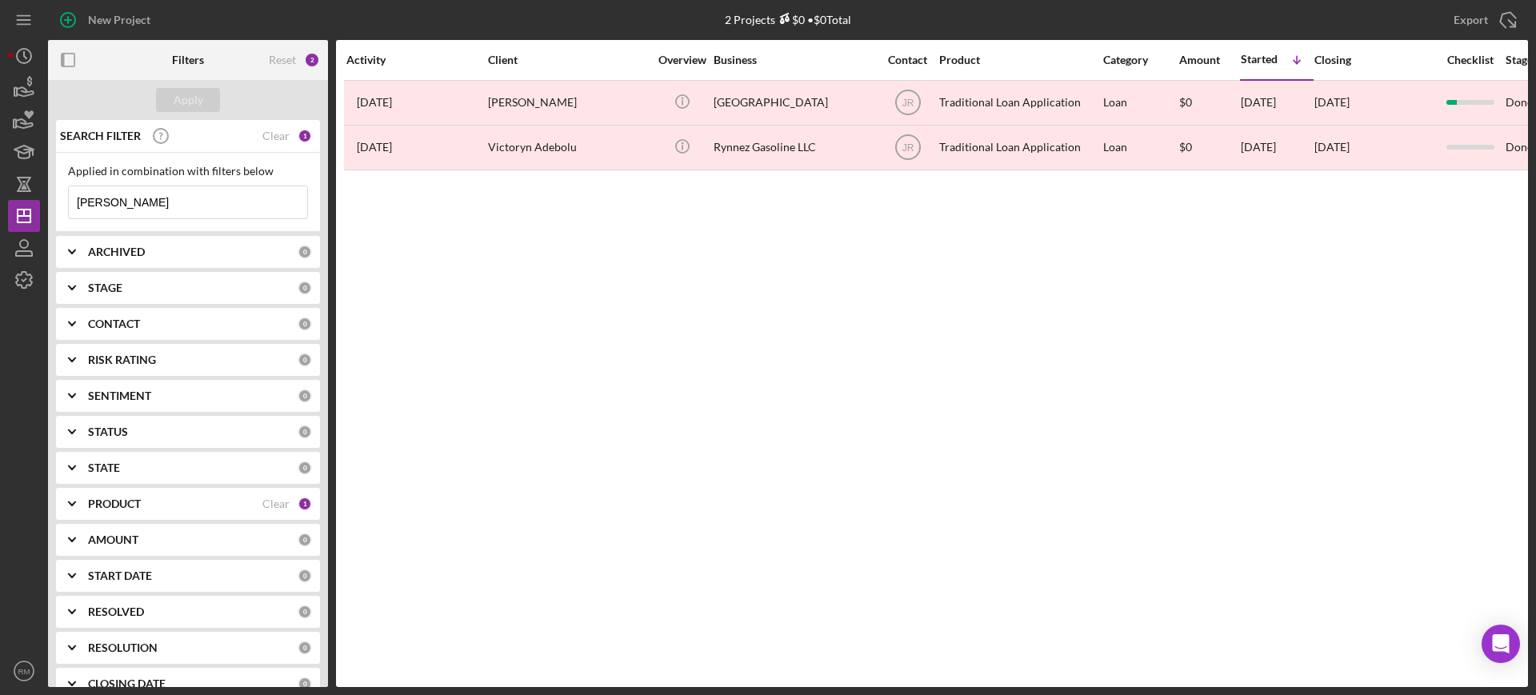
click at [208, 204] on input "[PERSON_NAME]" at bounding box center [188, 202] width 238 height 32
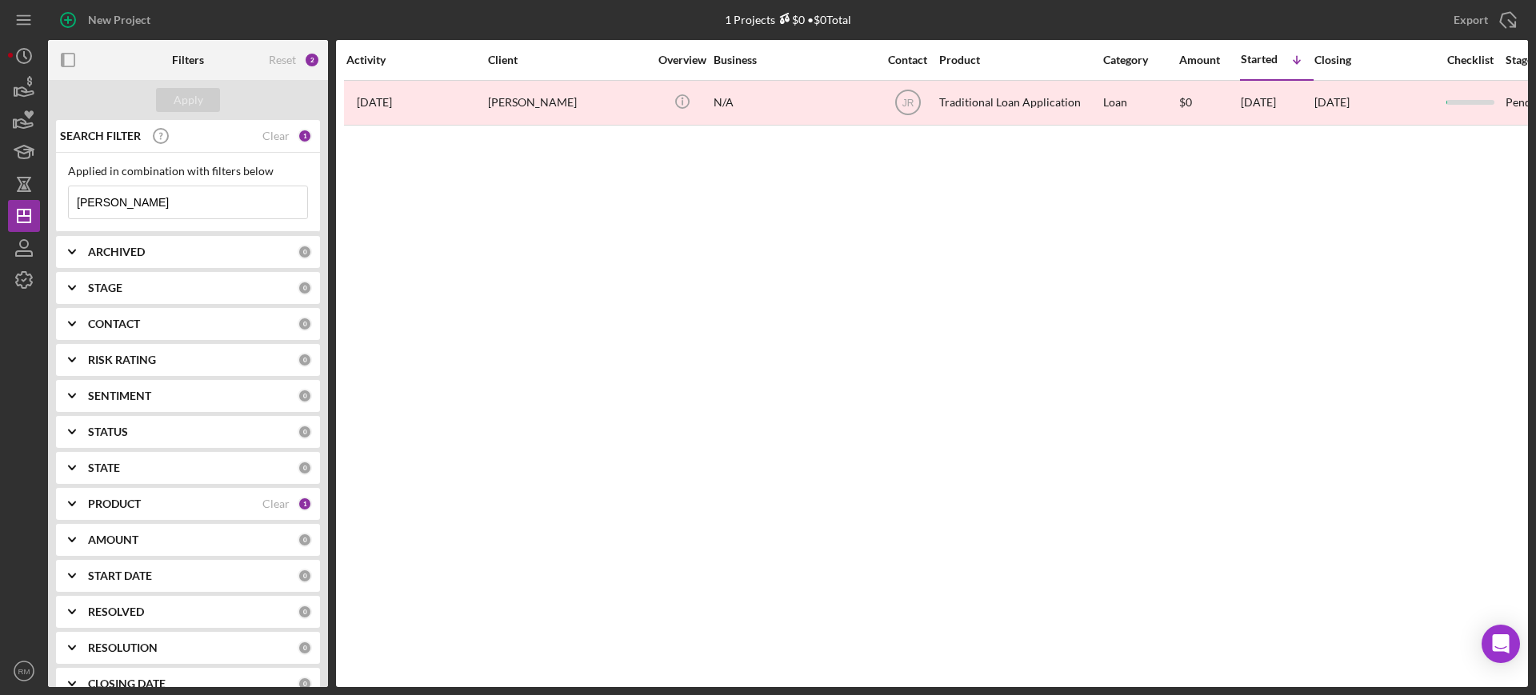
click at [208, 204] on input "[PERSON_NAME]" at bounding box center [188, 202] width 238 height 32
click at [208, 204] on input "b" at bounding box center [188, 202] width 238 height 32
type input "biogen"
